Goal: Information Seeking & Learning: Learn about a topic

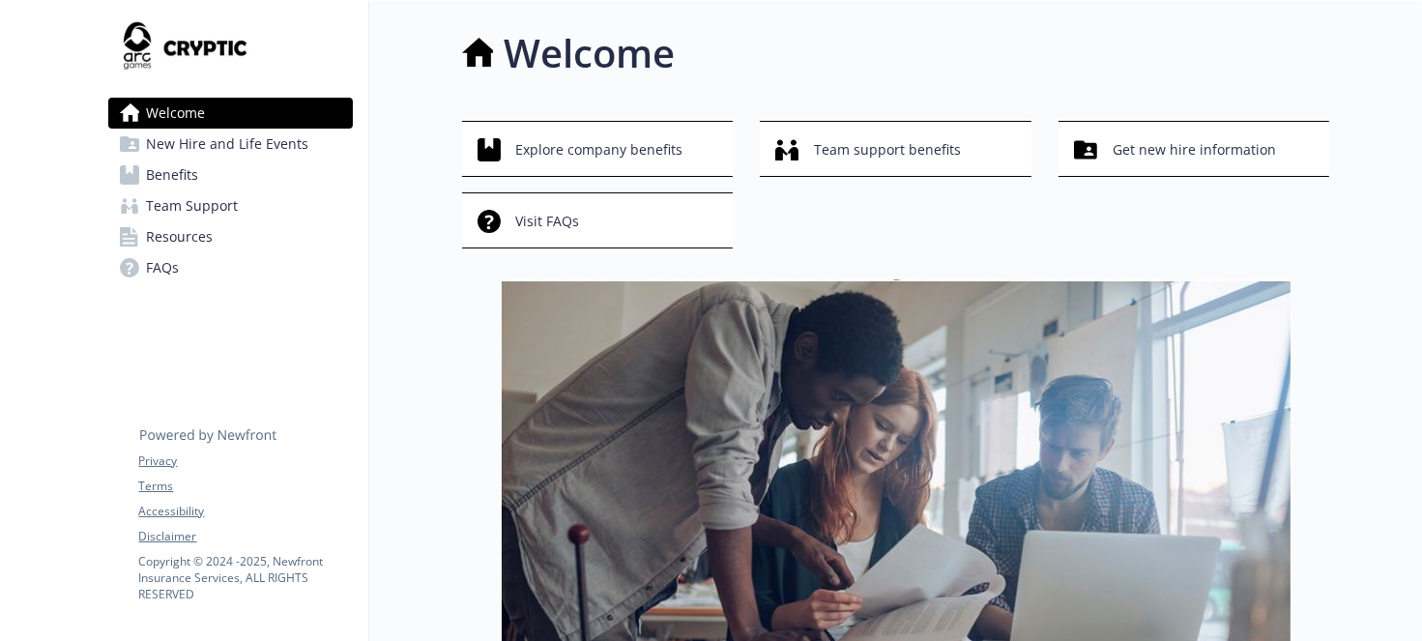
click at [443, 382] on div "Welcome Explore company benefits Team support benefits Get new hire information…" at bounding box center [849, 638] width 961 height 1274
click at [203, 174] on link "Benefits" at bounding box center [230, 174] width 245 height 31
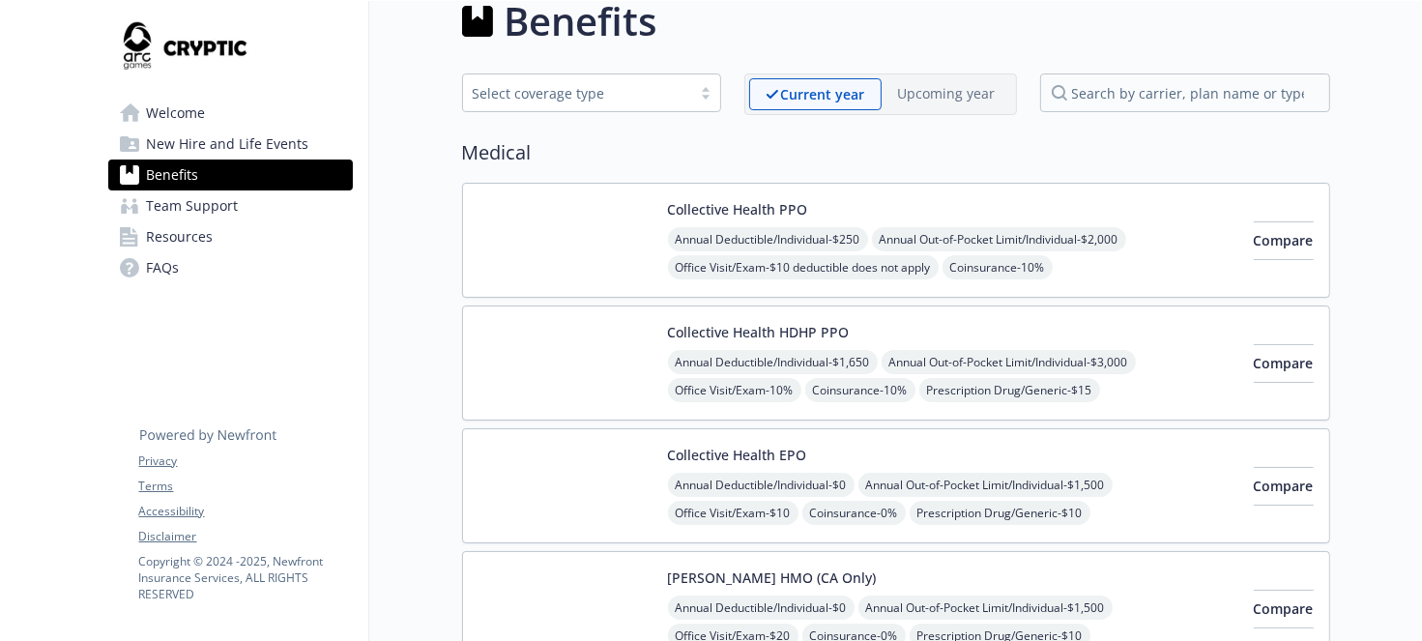
scroll to position [97, 0]
